Goal: Participate in discussion: Engage in conversation with other users on a specific topic

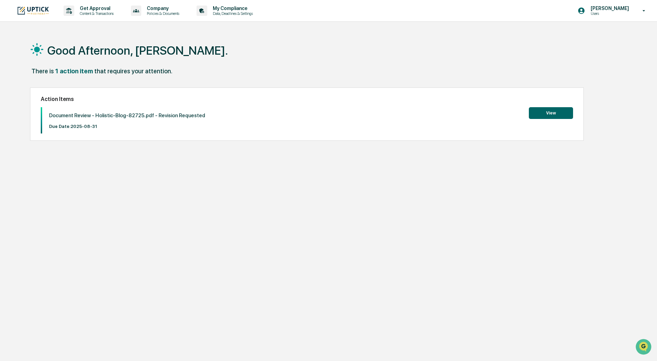
click at [115, 128] on p "Due Date: [DATE]" at bounding box center [127, 126] width 156 height 5
click at [564, 110] on button "View" at bounding box center [551, 113] width 44 height 12
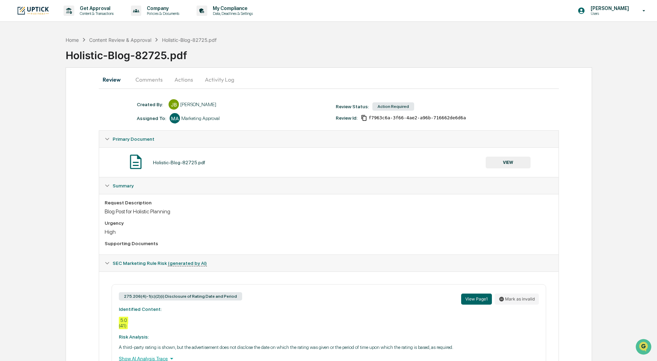
click at [185, 78] on button "Actions" at bounding box center [183, 79] width 31 height 17
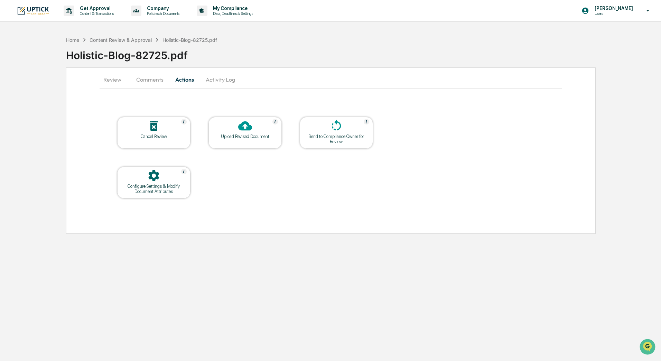
click at [156, 80] on button "Comments" at bounding box center [150, 79] width 38 height 17
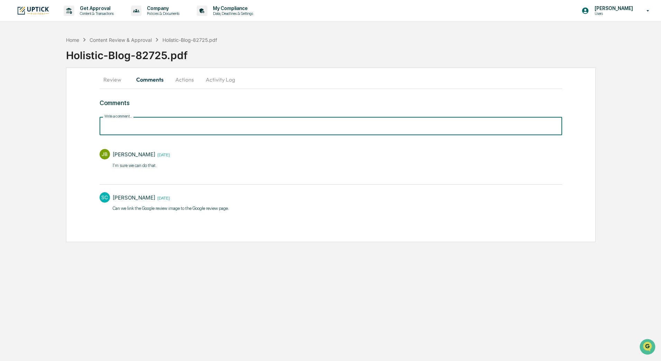
click at [160, 128] on input "Write a comment..." at bounding box center [331, 126] width 463 height 18
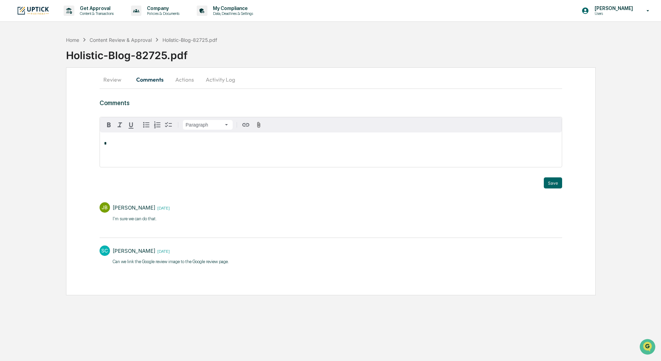
click at [160, 146] on p "*" at bounding box center [331, 143] width 454 height 5
